Goal: Transaction & Acquisition: Purchase product/service

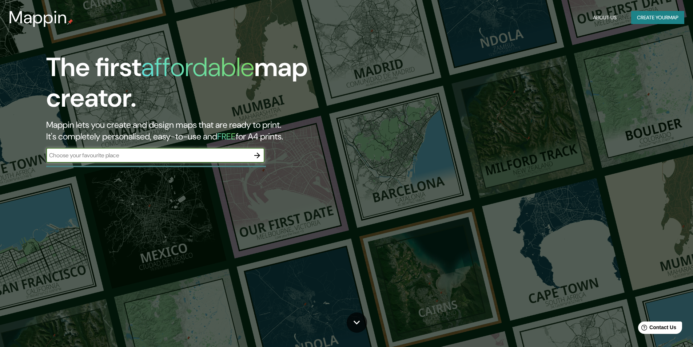
click at [188, 157] on input "text" at bounding box center [148, 155] width 204 height 8
type input "[GEOGRAPHIC_DATA]"
click at [255, 154] on icon "button" at bounding box center [257, 155] width 9 height 9
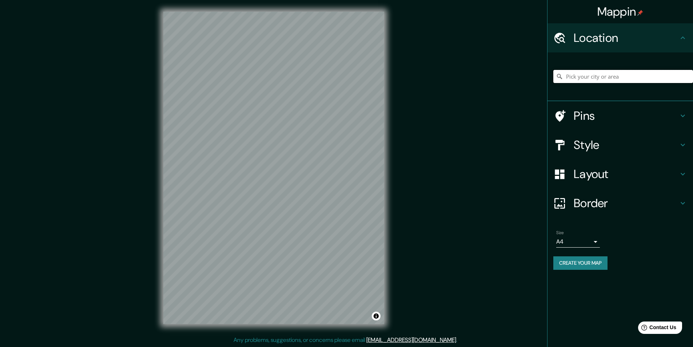
click at [602, 76] on input "Pick your city or area" at bounding box center [623, 76] width 140 height 13
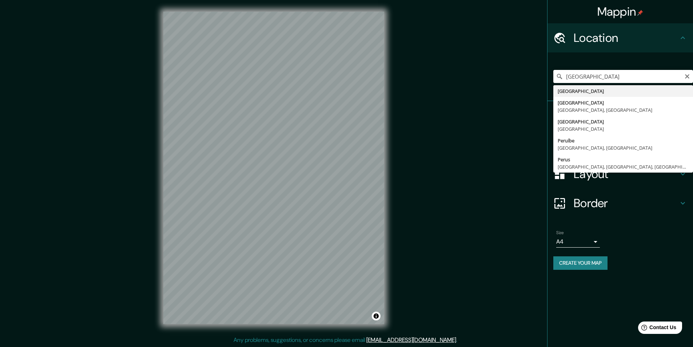
type input "[GEOGRAPHIC_DATA]"
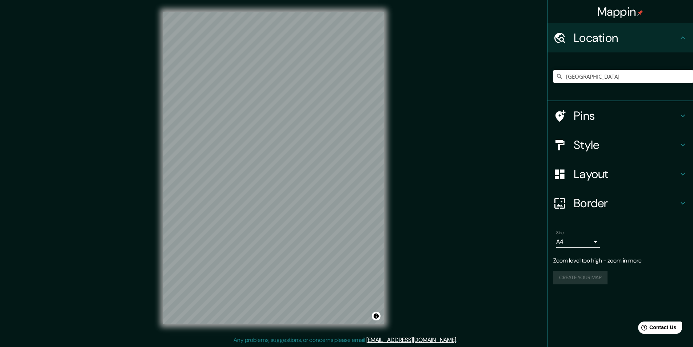
click at [602, 113] on h4 "Pins" at bounding box center [626, 115] width 105 height 15
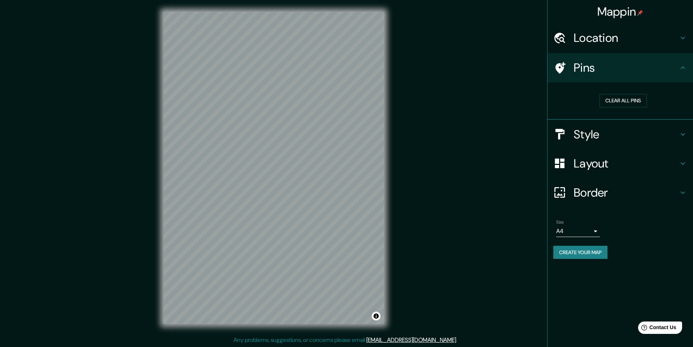
click at [389, 153] on div "© Mapbox © OpenStreetMap Improve this map" at bounding box center [274, 167] width 244 height 335
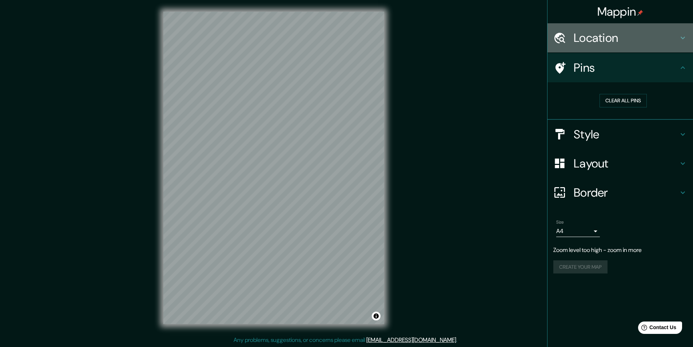
click at [617, 44] on h4 "Location" at bounding box center [626, 38] width 105 height 15
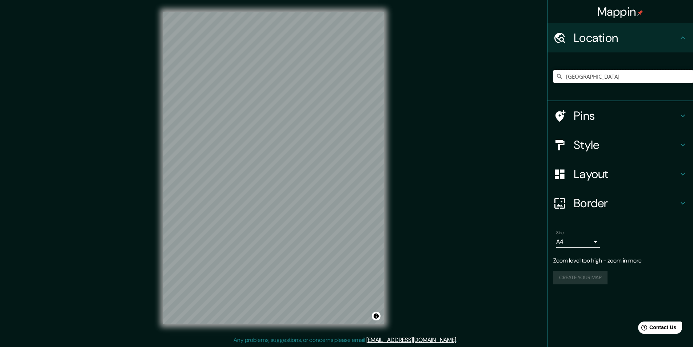
click at [601, 77] on input "[GEOGRAPHIC_DATA]" at bounding box center [623, 76] width 140 height 13
click at [635, 116] on h4 "Pins" at bounding box center [626, 115] width 105 height 15
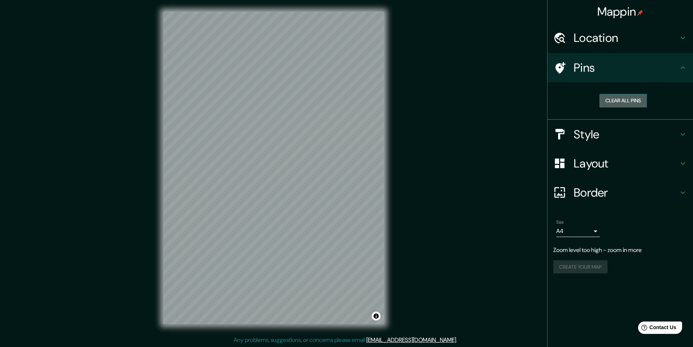
click at [628, 102] on button "Clear all pins" at bounding box center [623, 100] width 47 height 13
click at [592, 239] on div "Size A4 single" at bounding box center [620, 227] width 134 height 23
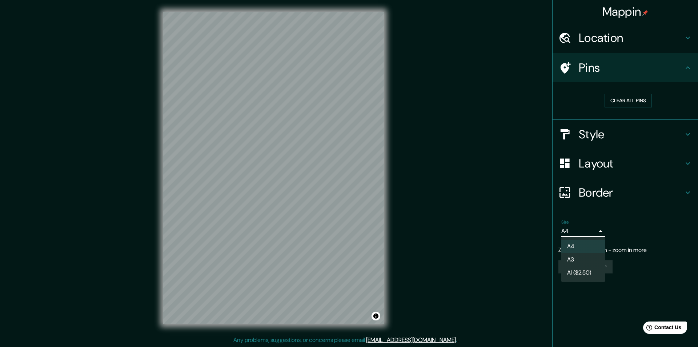
click at [593, 231] on body "Mappin Location [GEOGRAPHIC_DATA] Pins Clear all pins Style Layout Border Choos…" at bounding box center [349, 173] width 698 height 347
click at [589, 256] on li "A3" at bounding box center [584, 259] width 44 height 13
type input "a4"
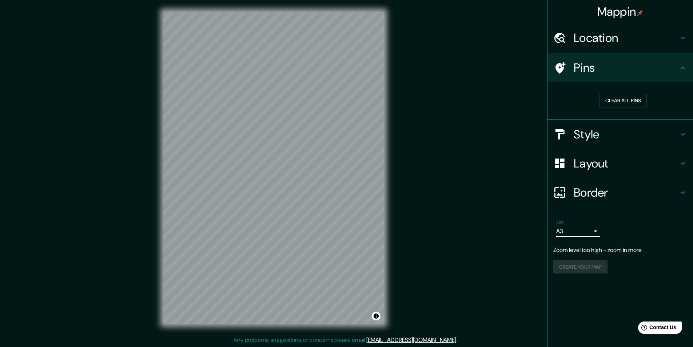
click at [625, 35] on h4 "Location" at bounding box center [626, 38] width 105 height 15
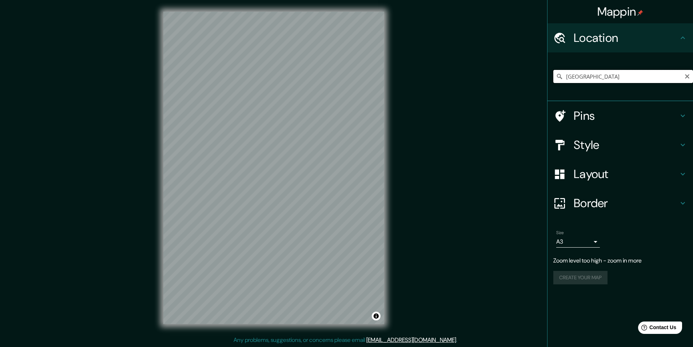
click at [615, 73] on input "[GEOGRAPHIC_DATA]" at bounding box center [623, 76] width 140 height 13
click at [619, 74] on input "[GEOGRAPHIC_DATA]" at bounding box center [623, 76] width 140 height 13
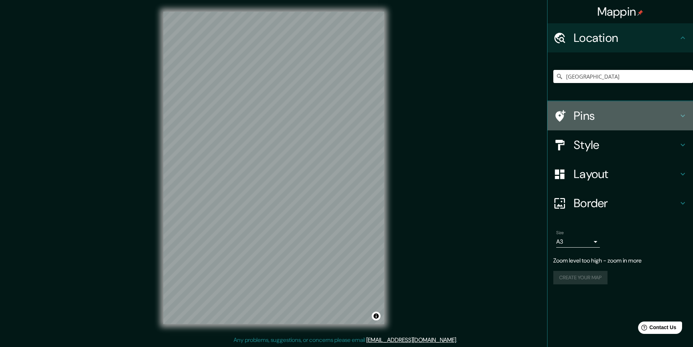
click at [664, 115] on h4 "Pins" at bounding box center [626, 115] width 105 height 15
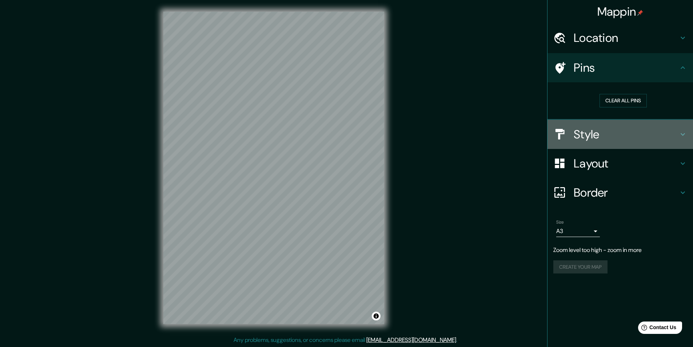
click at [611, 138] on h4 "Style" at bounding box center [626, 134] width 105 height 15
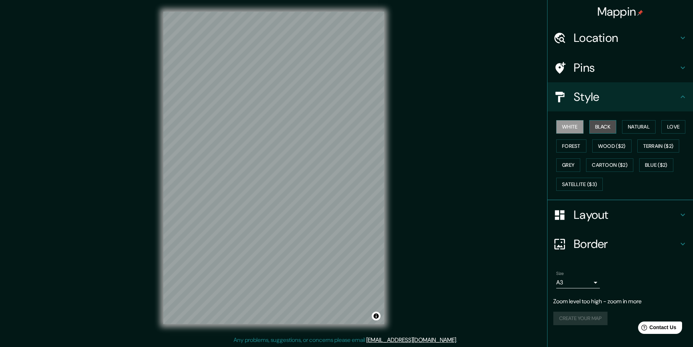
click at [603, 122] on button "Black" at bounding box center [602, 126] width 27 height 13
click at [580, 127] on button "White" at bounding box center [569, 126] width 27 height 13
click at [644, 126] on button "Natural" at bounding box center [638, 126] width 33 height 13
click at [580, 180] on button "Satellite ($3)" at bounding box center [579, 184] width 47 height 13
click at [563, 169] on button "Grey" at bounding box center [568, 164] width 24 height 13
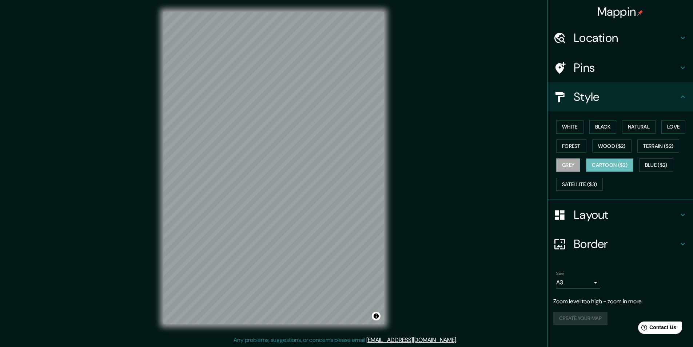
click at [609, 169] on button "Cartoon ($2)" at bounding box center [609, 164] width 47 height 13
drag, startPoint x: 664, startPoint y: 168, endPoint x: 653, endPoint y: 190, distance: 24.2
click at [653, 190] on div "White Black Natural Love Forest Wood ($2) Terrain ($2) Grey Cartoon ($2) Blue (…" at bounding box center [623, 155] width 140 height 76
click at [654, 166] on button "Blue ($2)" at bounding box center [656, 164] width 34 height 13
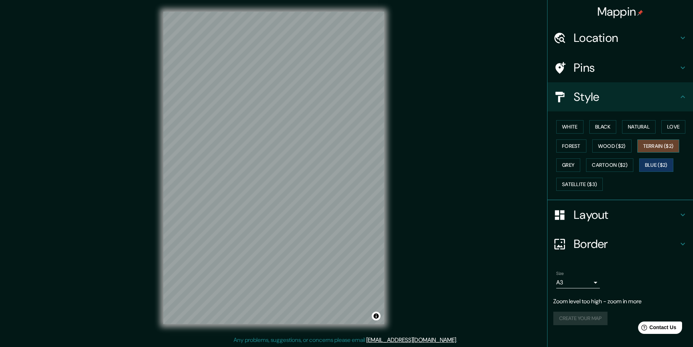
click at [660, 150] on button "Terrain ($2)" at bounding box center [658, 145] width 42 height 13
click at [622, 150] on button "Wood ($2)" at bounding box center [611, 145] width 39 height 13
drag, startPoint x: 572, startPoint y: 150, endPoint x: 517, endPoint y: 160, distance: 56.1
click at [559, 150] on button "Forest" at bounding box center [571, 145] width 30 height 13
click at [616, 139] on button "Wood ($2)" at bounding box center [611, 145] width 39 height 13
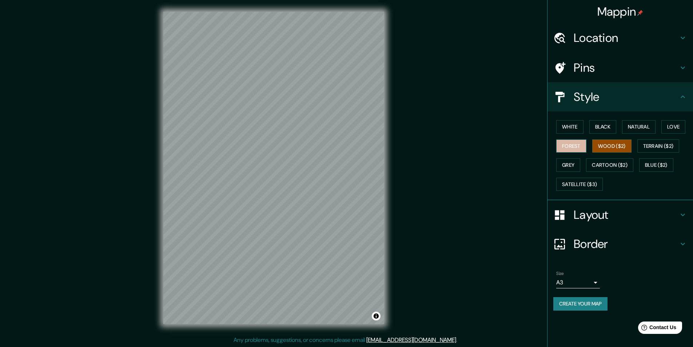
click at [578, 144] on button "Forest" at bounding box center [571, 145] width 30 height 13
click at [575, 129] on button "White" at bounding box center [569, 126] width 27 height 13
click at [601, 126] on button "Black" at bounding box center [602, 126] width 27 height 13
click at [605, 126] on button "Black" at bounding box center [602, 126] width 27 height 13
click at [572, 164] on button "Grey" at bounding box center [568, 164] width 24 height 13
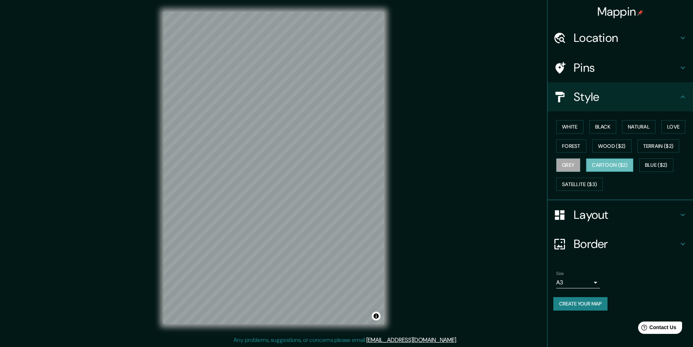
click at [620, 166] on button "Cartoon ($2)" at bounding box center [609, 164] width 47 height 13
click at [616, 144] on button "Wood ($2)" at bounding box center [611, 145] width 39 height 13
click at [566, 162] on button "Grey" at bounding box center [568, 164] width 24 height 13
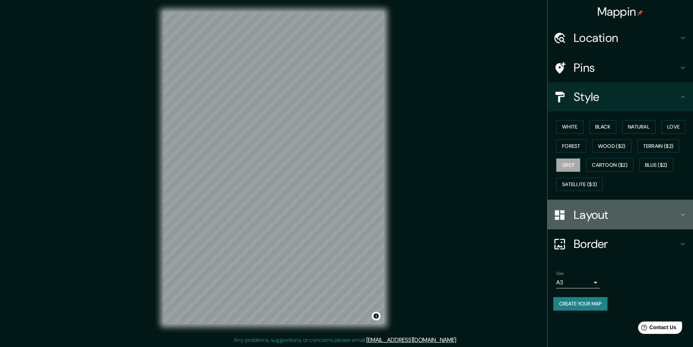
click at [604, 224] on div "Layout" at bounding box center [620, 214] width 146 height 29
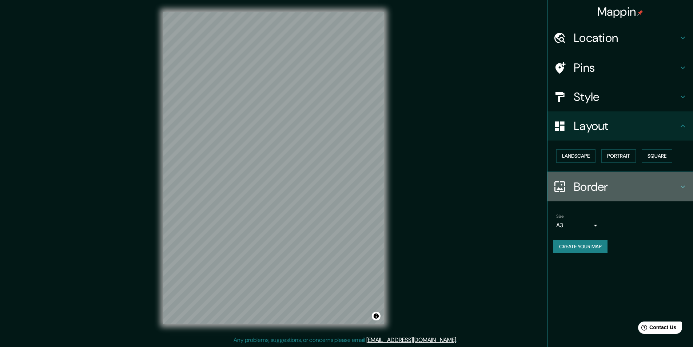
click at [594, 183] on h4 "Border" at bounding box center [626, 186] width 105 height 15
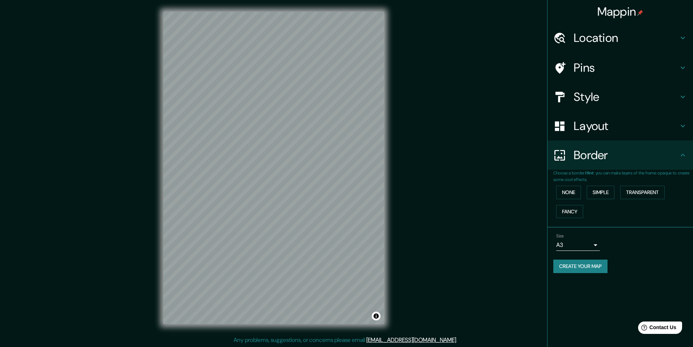
click at [598, 43] on h4 "Location" at bounding box center [626, 38] width 105 height 15
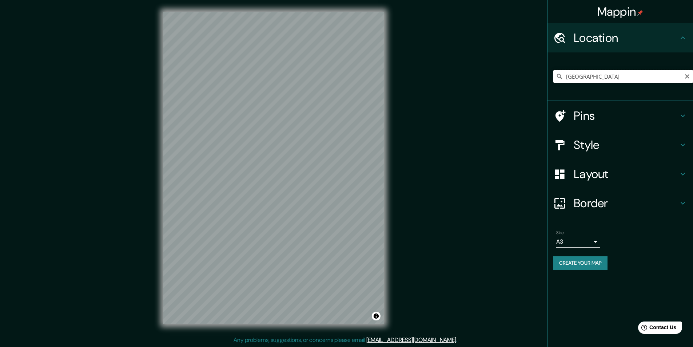
click at [598, 77] on input "[GEOGRAPHIC_DATA]" at bounding box center [623, 76] width 140 height 13
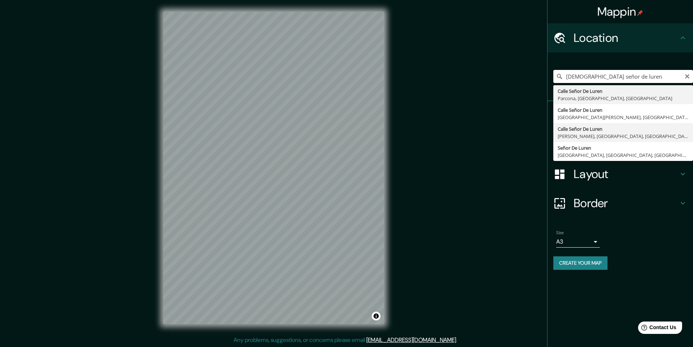
scroll to position [0, 0]
type input "[GEOGRAPHIC_DATA], [GEOGRAPHIC_DATA], [GEOGRAPHIC_DATA], [GEOGRAPHIC_DATA]"
click at [594, 184] on div "Layout" at bounding box center [620, 173] width 146 height 29
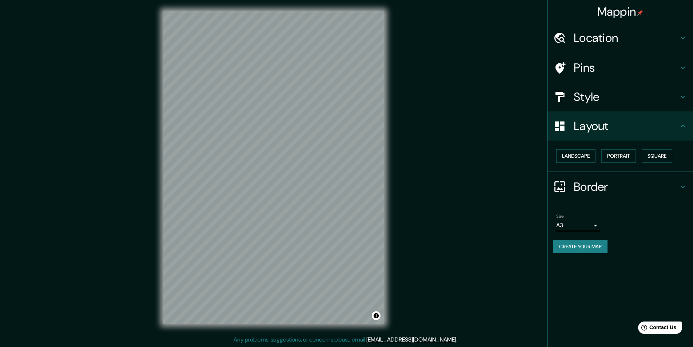
click at [593, 192] on h4 "Border" at bounding box center [626, 186] width 105 height 15
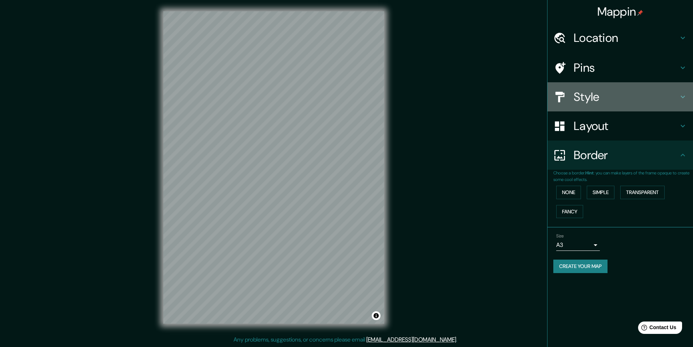
click at [581, 100] on h4 "Style" at bounding box center [626, 96] width 105 height 15
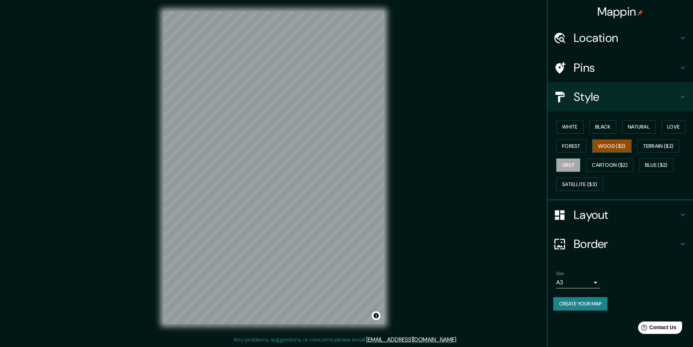
click at [604, 149] on button "Wood ($2)" at bounding box center [611, 145] width 39 height 13
click at [589, 76] on div "Pins" at bounding box center [620, 67] width 146 height 29
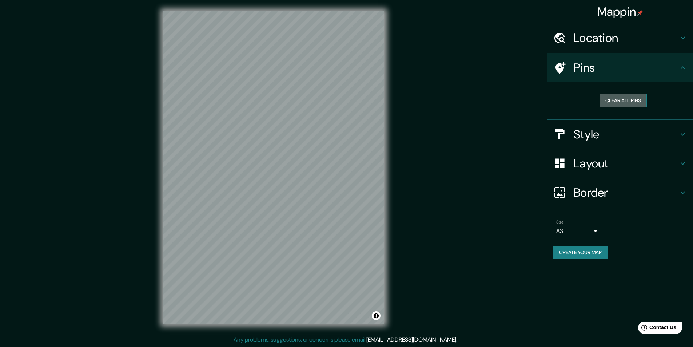
click at [618, 103] on button "Clear all pins" at bounding box center [623, 100] width 47 height 13
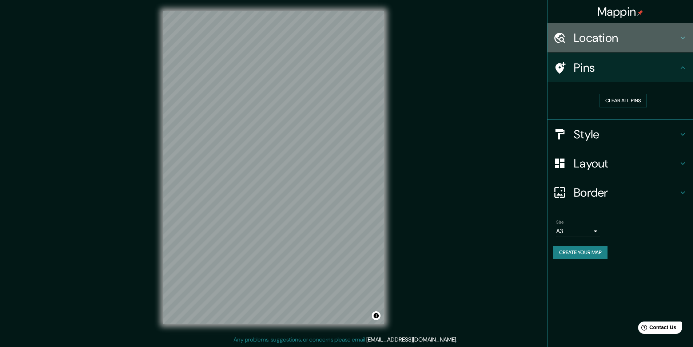
click at [604, 45] on h4 "Location" at bounding box center [626, 38] width 105 height 15
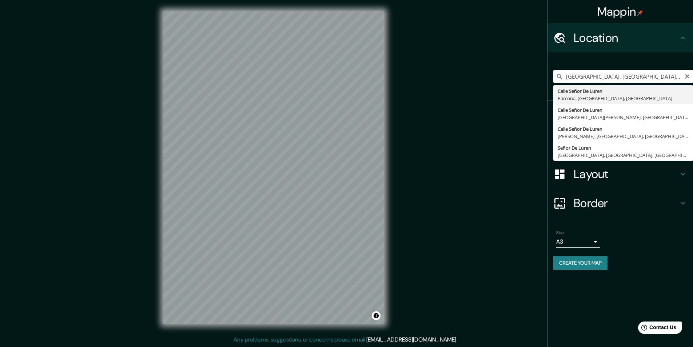
click at [604, 77] on input "[GEOGRAPHIC_DATA], [GEOGRAPHIC_DATA], [GEOGRAPHIC_DATA], [GEOGRAPHIC_DATA]" at bounding box center [623, 76] width 140 height 13
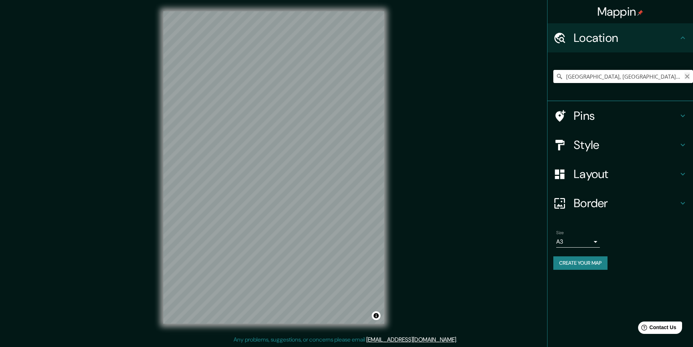
click at [688, 76] on icon "Clear" at bounding box center [687, 76] width 6 height 6
click at [641, 76] on input "Pick your city or area" at bounding box center [623, 76] width 140 height 13
click at [640, 77] on input "[GEOGRAPHIC_DATA], [GEOGRAPHIC_DATA][PERSON_NAME], [GEOGRAPHIC_DATA], [GEOGRAPH…" at bounding box center [623, 76] width 140 height 13
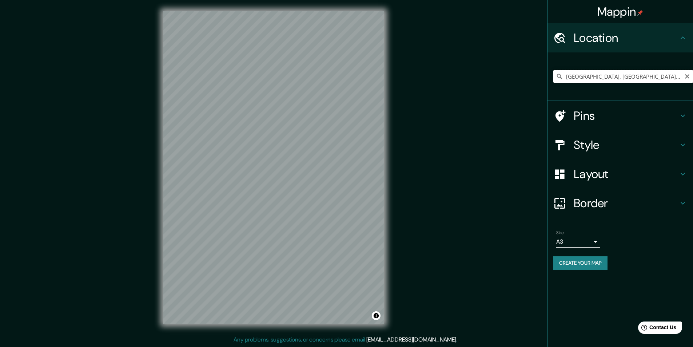
click at [640, 77] on input "[GEOGRAPHIC_DATA], [GEOGRAPHIC_DATA][PERSON_NAME], [GEOGRAPHIC_DATA], [GEOGRAPH…" at bounding box center [623, 76] width 140 height 13
drag, startPoint x: 638, startPoint y: 79, endPoint x: 628, endPoint y: 79, distance: 9.5
click at [637, 79] on input "[GEOGRAPHIC_DATA], [GEOGRAPHIC_DATA][PERSON_NAME], [GEOGRAPHIC_DATA], [GEOGRAPH…" at bounding box center [623, 76] width 140 height 13
click at [621, 77] on input "[GEOGRAPHIC_DATA], [GEOGRAPHIC_DATA][PERSON_NAME], [GEOGRAPHIC_DATA], [GEOGRAPH…" at bounding box center [623, 76] width 140 height 13
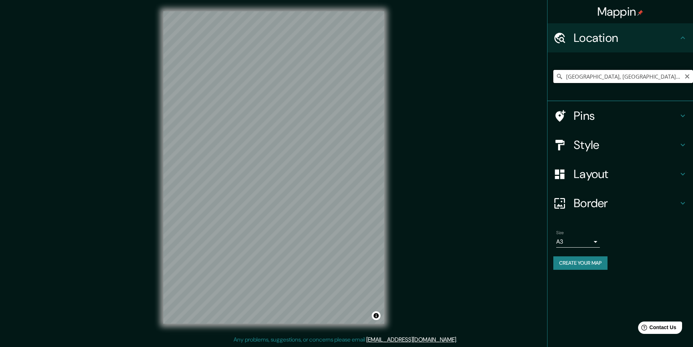
click at [618, 78] on input "[GEOGRAPHIC_DATA], [GEOGRAPHIC_DATA][PERSON_NAME], [GEOGRAPHIC_DATA], [GEOGRAPH…" at bounding box center [623, 76] width 140 height 13
drag, startPoint x: 619, startPoint y: 78, endPoint x: 698, endPoint y: 78, distance: 79.3
click at [693, 78] on html "Mappin Location [GEOGRAPHIC_DATA], [GEOGRAPHIC_DATA][PERSON_NAME], [GEOGRAPHIC_…" at bounding box center [346, 173] width 693 height 347
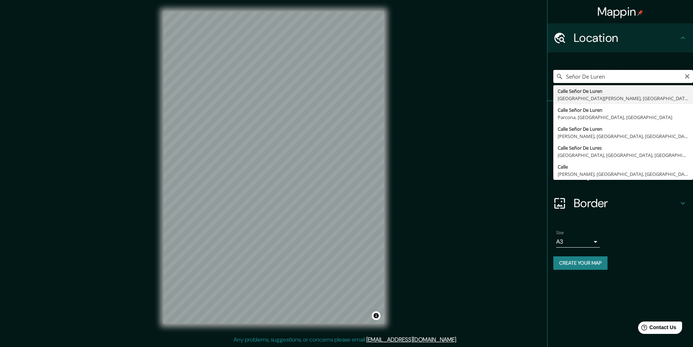
drag, startPoint x: 578, startPoint y: 77, endPoint x: 565, endPoint y: 79, distance: 13.1
click at [565, 79] on input "Señor De Luren" at bounding box center [623, 76] width 140 height 13
click at [567, 75] on input "Señor De Luren" at bounding box center [623, 76] width 140 height 13
type input "[GEOGRAPHIC_DATA], [GEOGRAPHIC_DATA], [GEOGRAPHIC_DATA], [GEOGRAPHIC_DATA]"
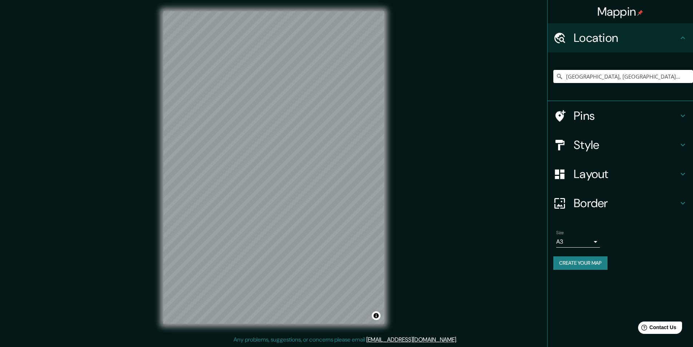
click at [580, 203] on h4 "Border" at bounding box center [626, 203] width 105 height 15
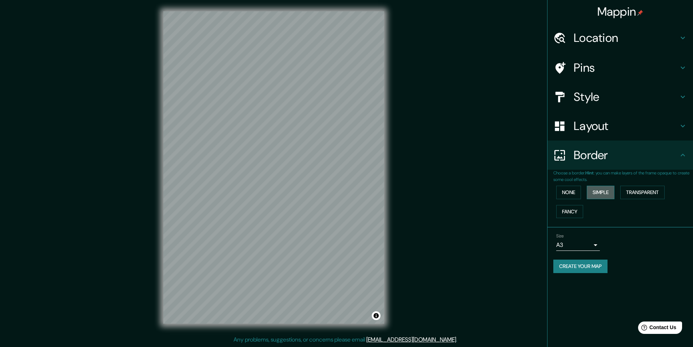
click at [596, 186] on button "Simple" at bounding box center [601, 192] width 28 height 13
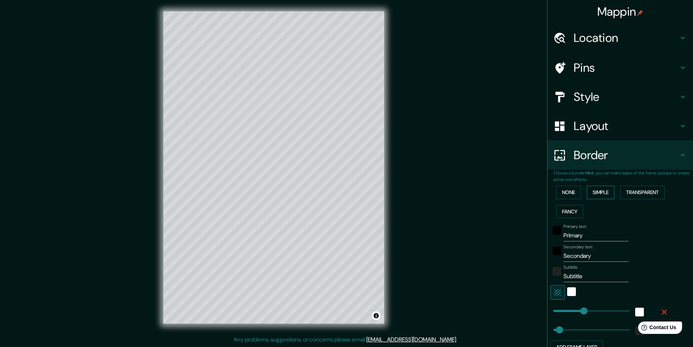
click at [596, 191] on button "Simple" at bounding box center [601, 192] width 28 height 13
type input "243"
type input "49"
click at [568, 190] on button "None" at bounding box center [568, 192] width 25 height 13
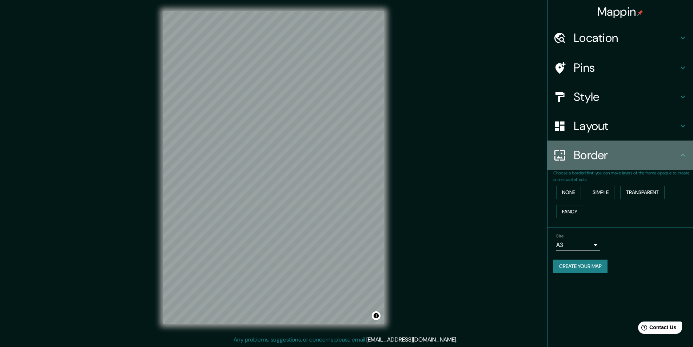
click at [597, 159] on h4 "Border" at bounding box center [626, 155] width 105 height 15
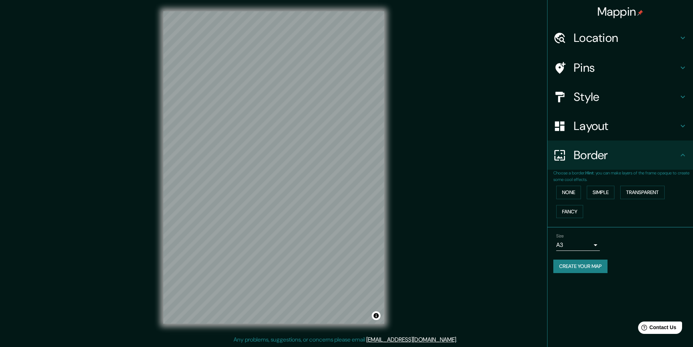
click at [602, 127] on h4 "Layout" at bounding box center [626, 126] width 105 height 15
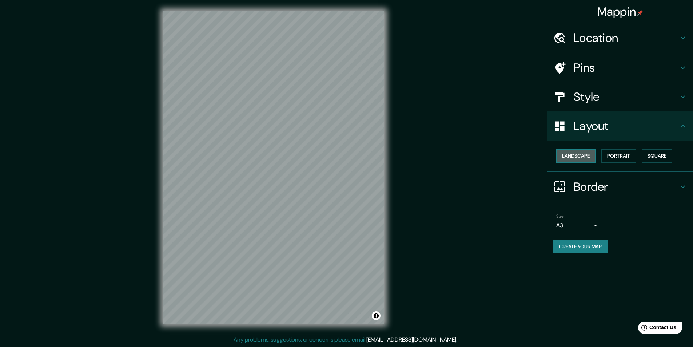
click at [572, 155] on button "Landscape" at bounding box center [575, 155] width 39 height 13
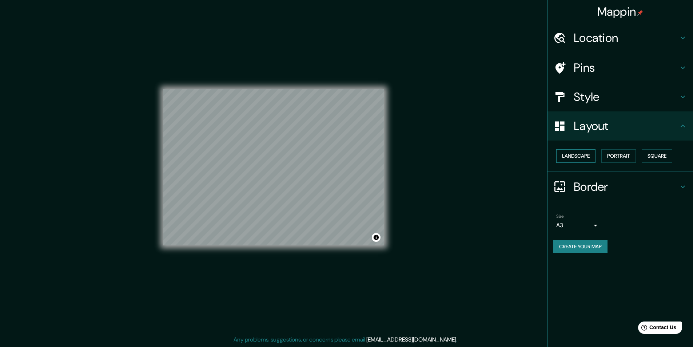
click at [572, 155] on button "Landscape" at bounding box center [575, 155] width 39 height 13
click at [613, 153] on button "Portrait" at bounding box center [618, 155] width 35 height 13
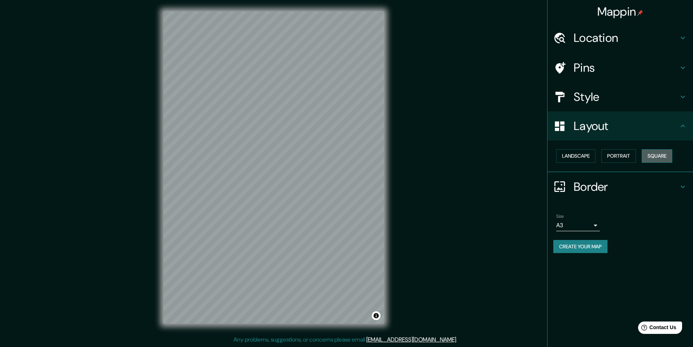
click at [652, 155] on button "Square" at bounding box center [657, 155] width 31 height 13
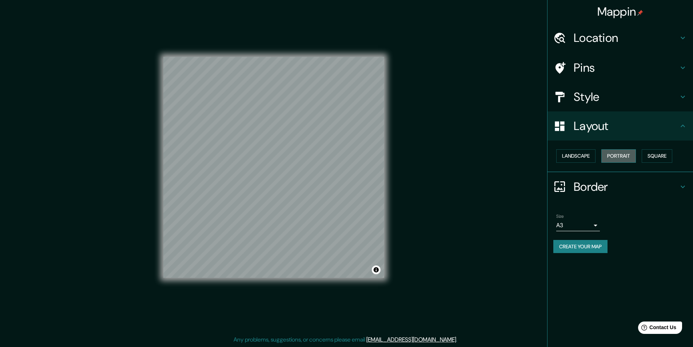
click at [612, 156] on button "Portrait" at bounding box center [618, 155] width 35 height 13
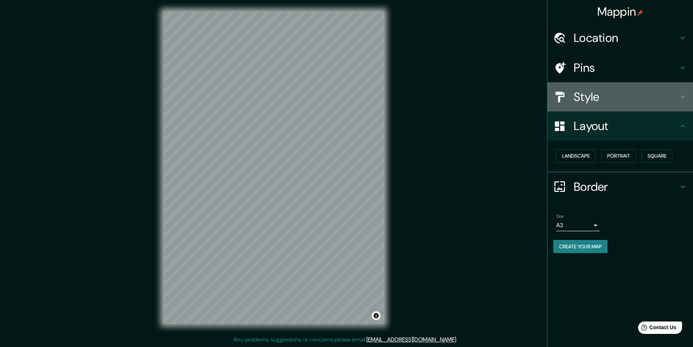
click at [595, 97] on h4 "Style" at bounding box center [626, 96] width 105 height 15
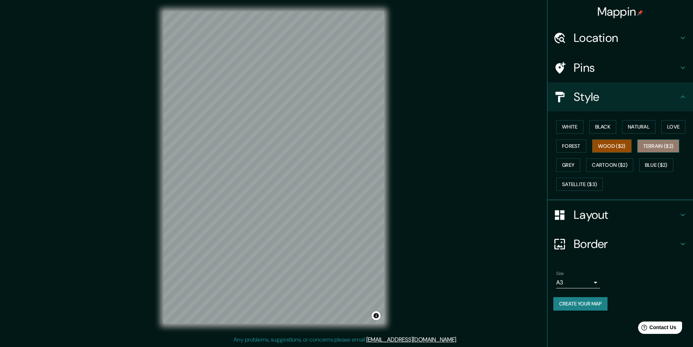
click at [649, 144] on button "Terrain ($2)" at bounding box center [658, 145] width 42 height 13
click at [575, 144] on button "Forest" at bounding box center [571, 145] width 30 height 13
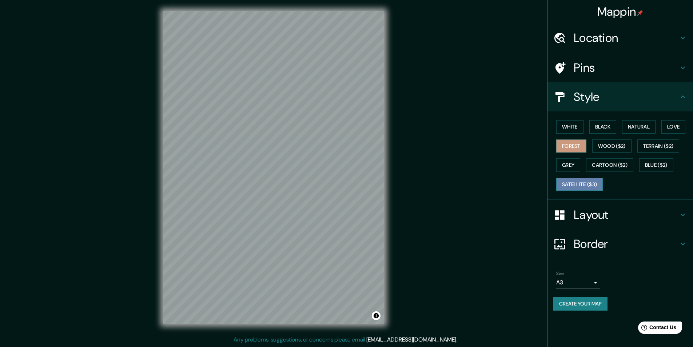
click at [588, 188] on button "Satellite ($3)" at bounding box center [579, 184] width 47 height 13
click at [588, 44] on h4 "Location" at bounding box center [626, 38] width 105 height 15
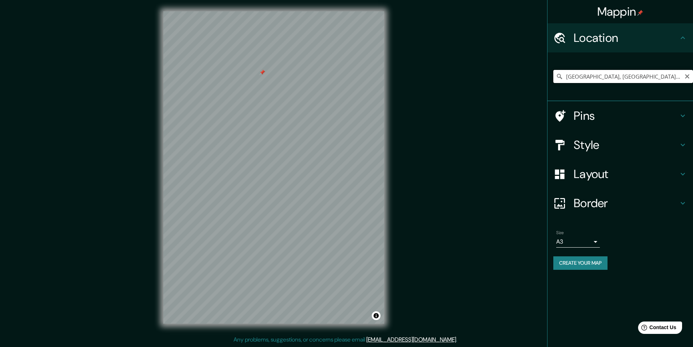
click at [594, 76] on input "[GEOGRAPHIC_DATA], [GEOGRAPHIC_DATA], [GEOGRAPHIC_DATA], [GEOGRAPHIC_DATA]" at bounding box center [623, 76] width 140 height 13
click at [608, 75] on input "[GEOGRAPHIC_DATA], [GEOGRAPHIC_DATA], [GEOGRAPHIC_DATA], [GEOGRAPHIC_DATA]" at bounding box center [623, 76] width 140 height 13
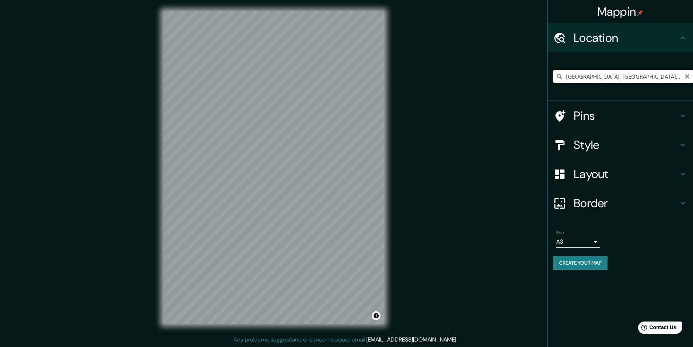
click at [608, 75] on input "[GEOGRAPHIC_DATA], [GEOGRAPHIC_DATA], [GEOGRAPHIC_DATA], [GEOGRAPHIC_DATA]" at bounding box center [623, 76] width 140 height 13
type input "[PERSON_NAME], [GEOGRAPHIC_DATA], [GEOGRAPHIC_DATA], [GEOGRAPHIC_DATA]"
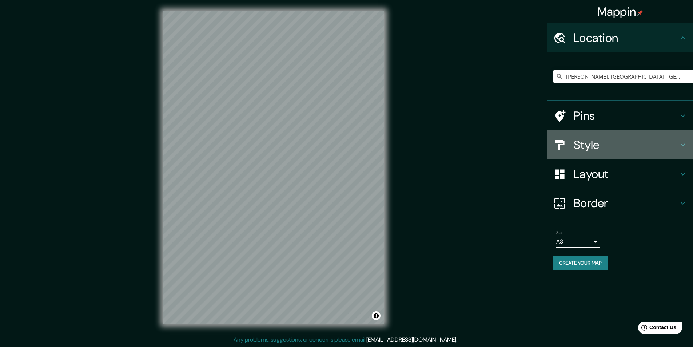
click at [584, 131] on div "Style" at bounding box center [620, 144] width 146 height 29
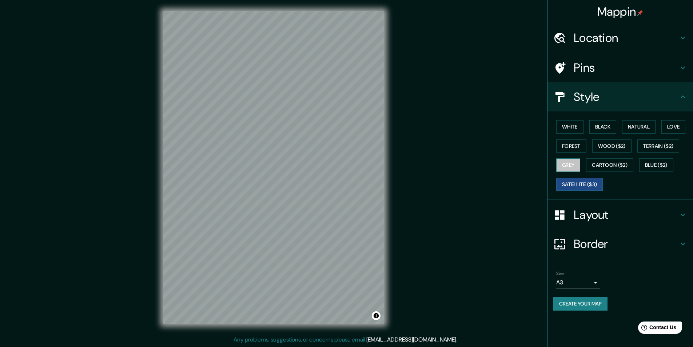
click at [565, 164] on button "Grey" at bounding box center [568, 164] width 24 height 13
click at [386, 225] on div "© Mapbox © OpenStreetMap Improve this map" at bounding box center [274, 167] width 244 height 335
click at [623, 167] on button "Cartoon ($2)" at bounding box center [609, 164] width 47 height 13
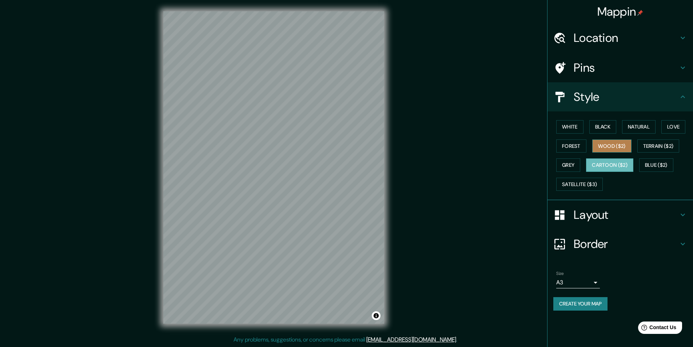
click at [621, 147] on button "Wood ($2)" at bounding box center [611, 145] width 39 height 13
click at [659, 163] on button "Blue ($2)" at bounding box center [656, 164] width 34 height 13
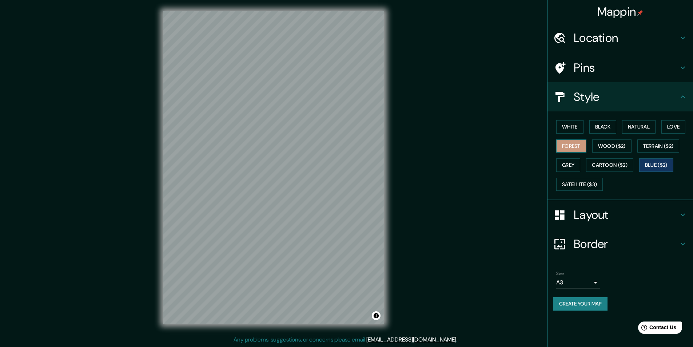
click at [568, 141] on button "Forest" at bounding box center [571, 145] width 30 height 13
click at [593, 130] on button "Black" at bounding box center [602, 126] width 27 height 13
click at [637, 127] on button "Natural" at bounding box center [638, 126] width 33 height 13
click at [683, 123] on button "Love" at bounding box center [673, 126] width 24 height 13
click at [679, 146] on button "Terrain ($2)" at bounding box center [658, 145] width 42 height 13
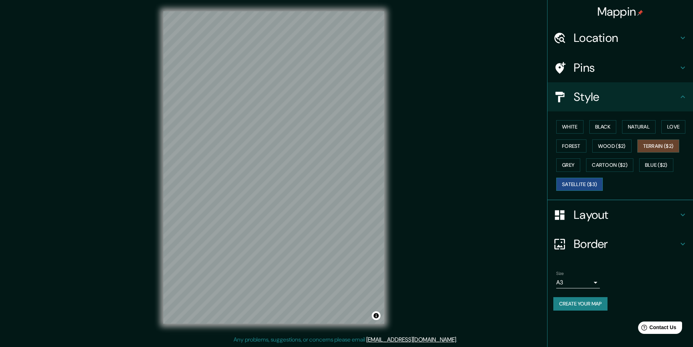
click at [594, 184] on button "Satellite ($3)" at bounding box center [579, 184] width 47 height 13
click at [404, 193] on div "Mappin Location [PERSON_NAME], [GEOGRAPHIC_DATA], [GEOGRAPHIC_DATA], [GEOGRAPHI…" at bounding box center [346, 173] width 693 height 347
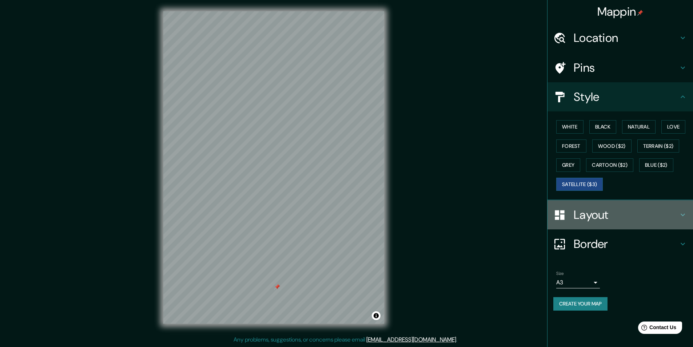
click at [594, 224] on div "Layout" at bounding box center [620, 214] width 146 height 29
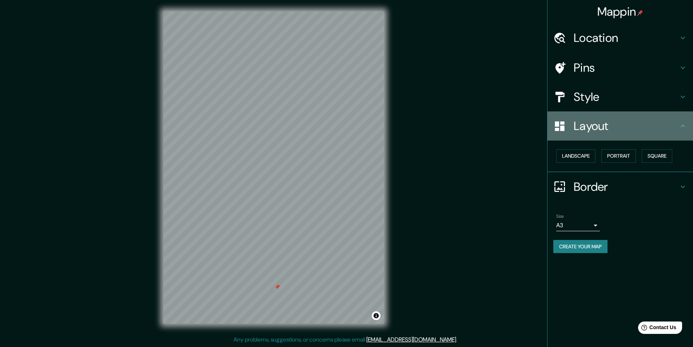
click at [598, 132] on h4 "Layout" at bounding box center [626, 126] width 105 height 15
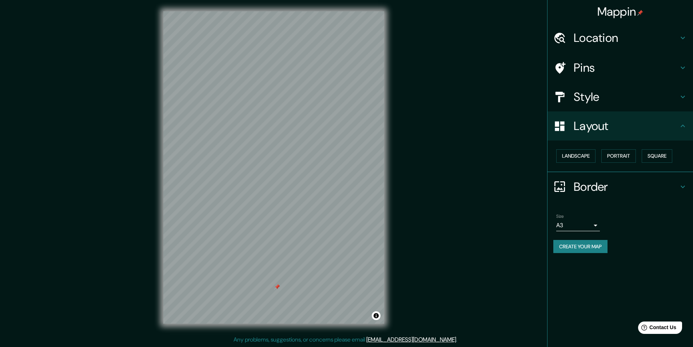
click at [598, 71] on h4 "Pins" at bounding box center [626, 67] width 105 height 15
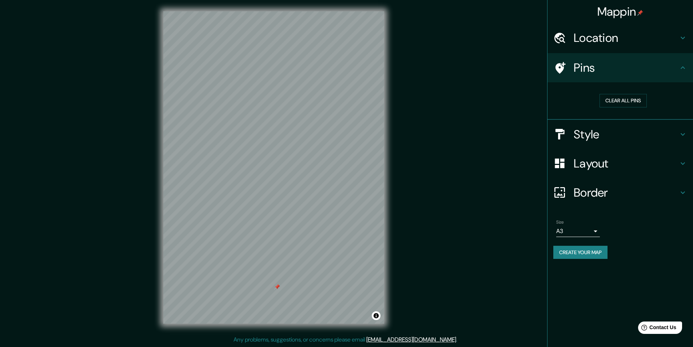
click at [582, 39] on h4 "Location" at bounding box center [626, 38] width 105 height 15
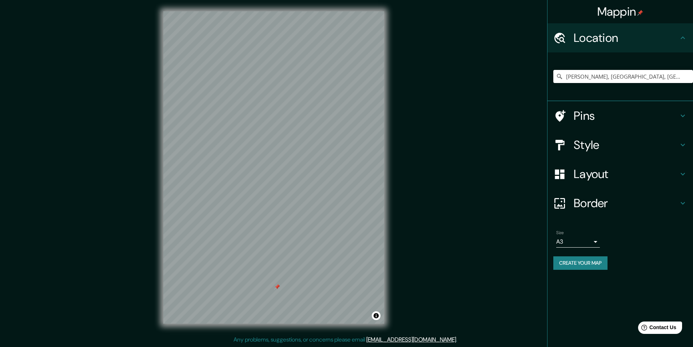
click at [618, 85] on div "[PERSON_NAME], [GEOGRAPHIC_DATA], [GEOGRAPHIC_DATA], [GEOGRAPHIC_DATA] [PERSON_…" at bounding box center [623, 76] width 140 height 36
click at [598, 77] on input "[PERSON_NAME], [GEOGRAPHIC_DATA], [GEOGRAPHIC_DATA], [GEOGRAPHIC_DATA]" at bounding box center [623, 76] width 140 height 13
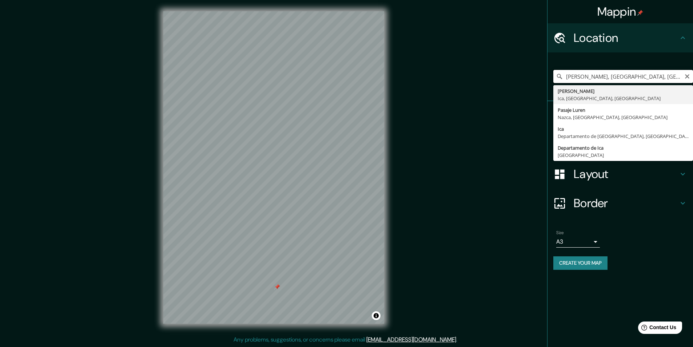
click at [598, 77] on input "[PERSON_NAME], [GEOGRAPHIC_DATA], [GEOGRAPHIC_DATA], [GEOGRAPHIC_DATA]" at bounding box center [623, 76] width 140 height 13
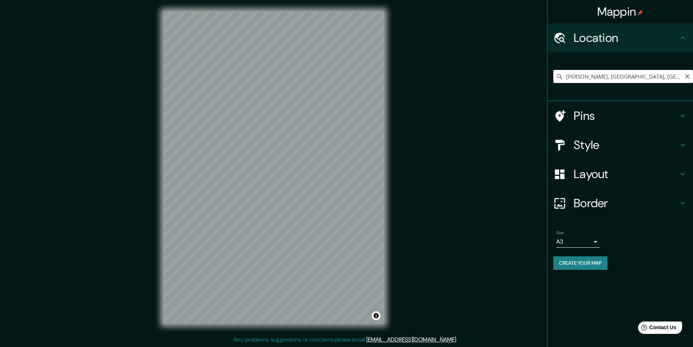
click at [163, 123] on div "© Mapbox © OpenStreetMap Improve this map © Maxar" at bounding box center [274, 167] width 244 height 335
click at [580, 174] on h4 "Layout" at bounding box center [626, 174] width 105 height 15
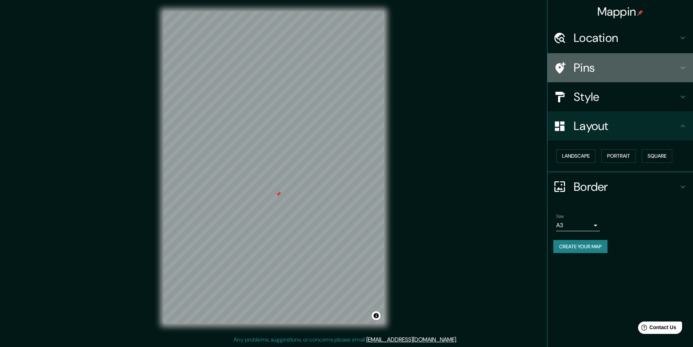
click at [591, 82] on div "Pins" at bounding box center [620, 67] width 146 height 29
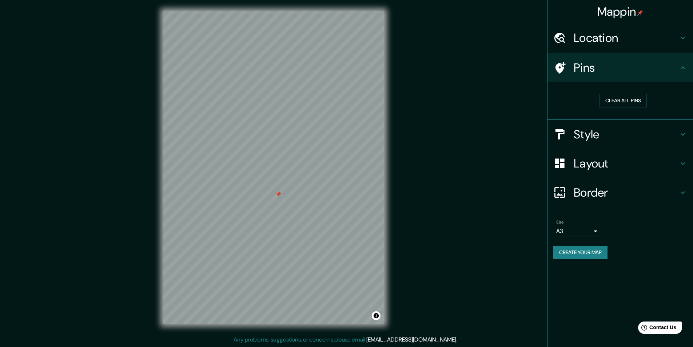
click at [577, 34] on h4 "Location" at bounding box center [626, 38] width 105 height 15
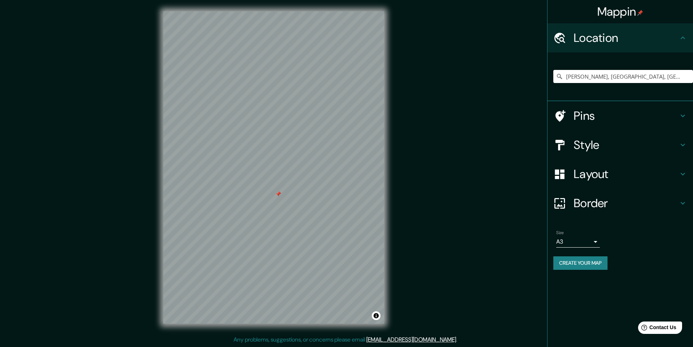
click at [579, 152] on div "Style" at bounding box center [620, 144] width 146 height 29
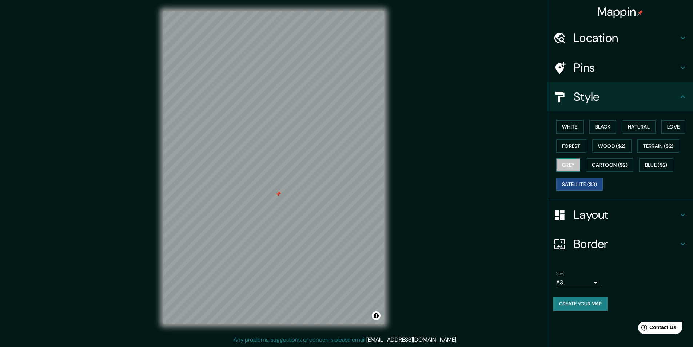
click at [574, 164] on button "Grey" at bounding box center [568, 164] width 24 height 13
click at [287, 196] on div at bounding box center [287, 194] width 6 height 6
click at [282, 196] on div at bounding box center [284, 194] width 6 height 6
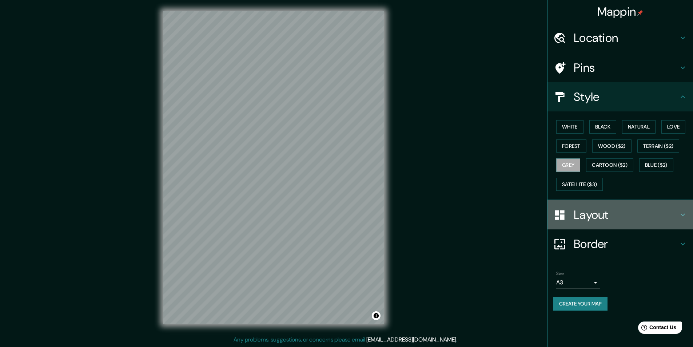
click at [603, 216] on h4 "Layout" at bounding box center [626, 214] width 105 height 15
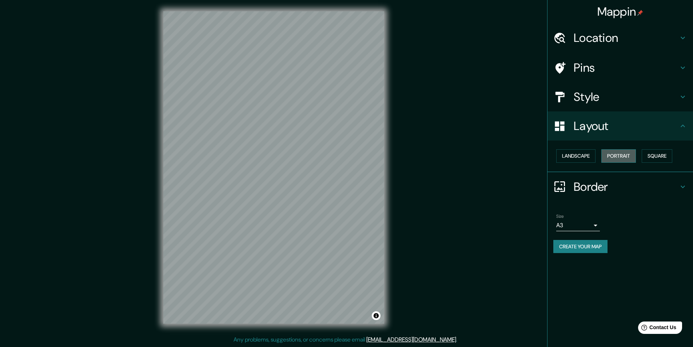
click at [620, 155] on button "Portrait" at bounding box center [618, 155] width 35 height 13
click at [575, 154] on button "Landscape" at bounding box center [575, 155] width 39 height 13
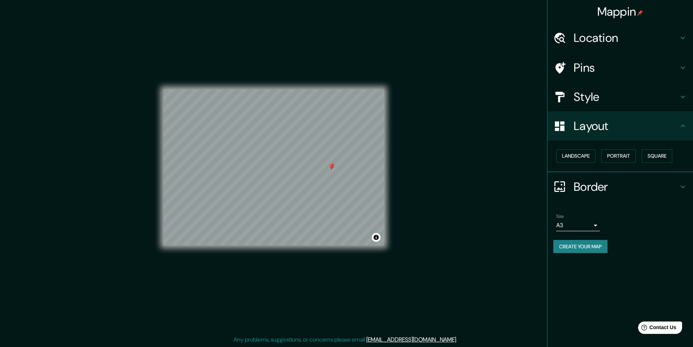
click at [332, 168] on div at bounding box center [331, 167] width 6 height 6
click at [331, 165] on div at bounding box center [331, 167] width 6 height 6
click at [331, 166] on div at bounding box center [331, 166] width 6 height 6
click at [331, 164] on div at bounding box center [332, 165] width 6 height 6
click at [613, 158] on button "Portrait" at bounding box center [618, 155] width 35 height 13
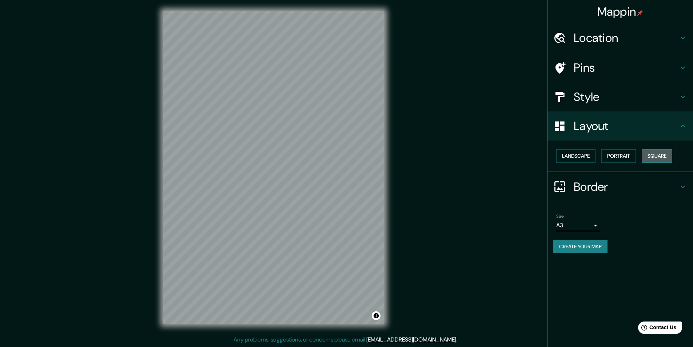
click at [660, 155] on button "Square" at bounding box center [657, 155] width 31 height 13
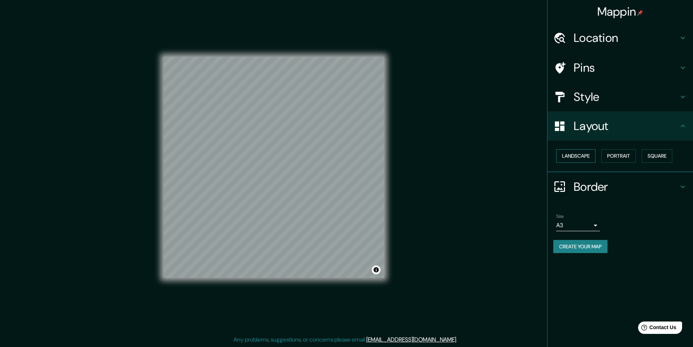
drag, startPoint x: 385, startPoint y: 170, endPoint x: 565, endPoint y: 161, distance: 179.5
click at [565, 161] on button "Landscape" at bounding box center [575, 155] width 39 height 13
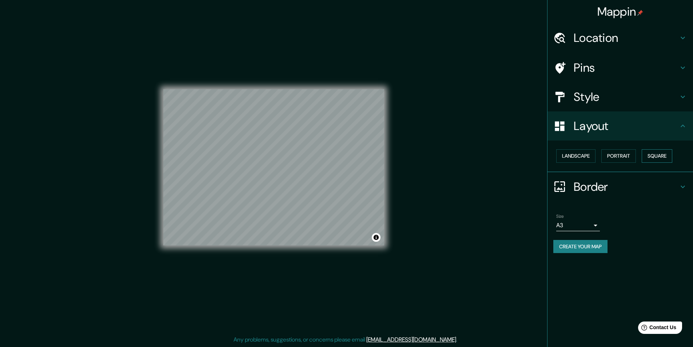
click at [659, 157] on button "Square" at bounding box center [657, 155] width 31 height 13
